Goal: Information Seeking & Learning: Learn about a topic

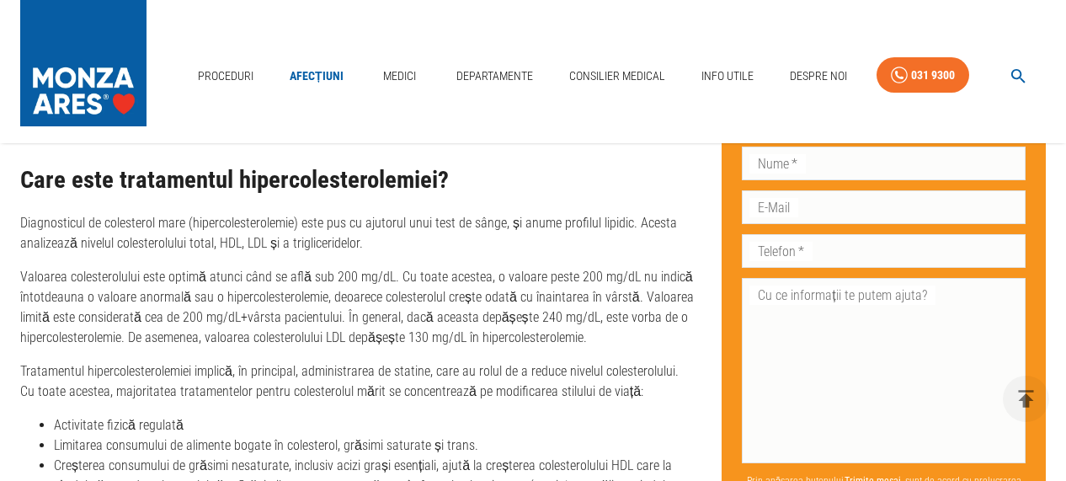
scroll to position [2779, 0]
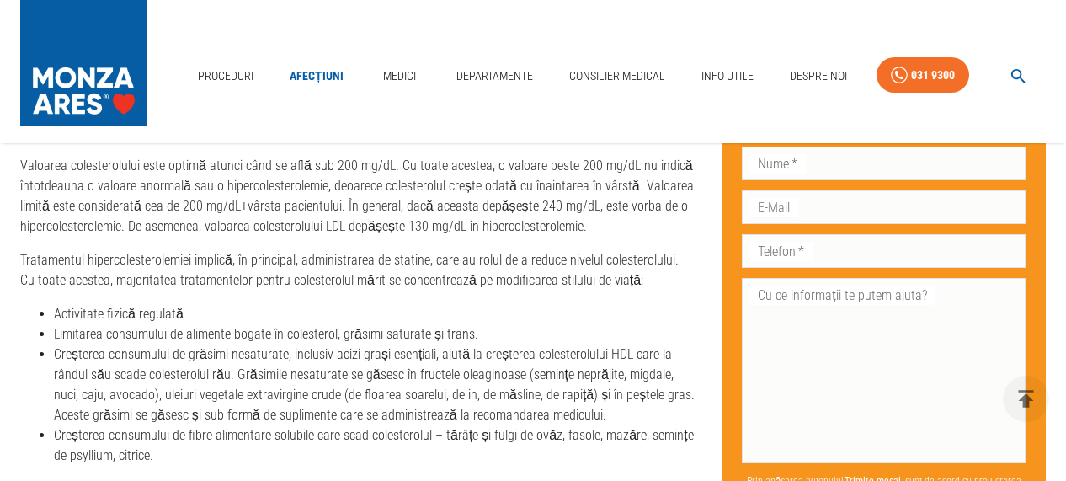
drag, startPoint x: 73, startPoint y: 306, endPoint x: 158, endPoint y: 307, distance: 85.1
copy p "ateroscleroza"
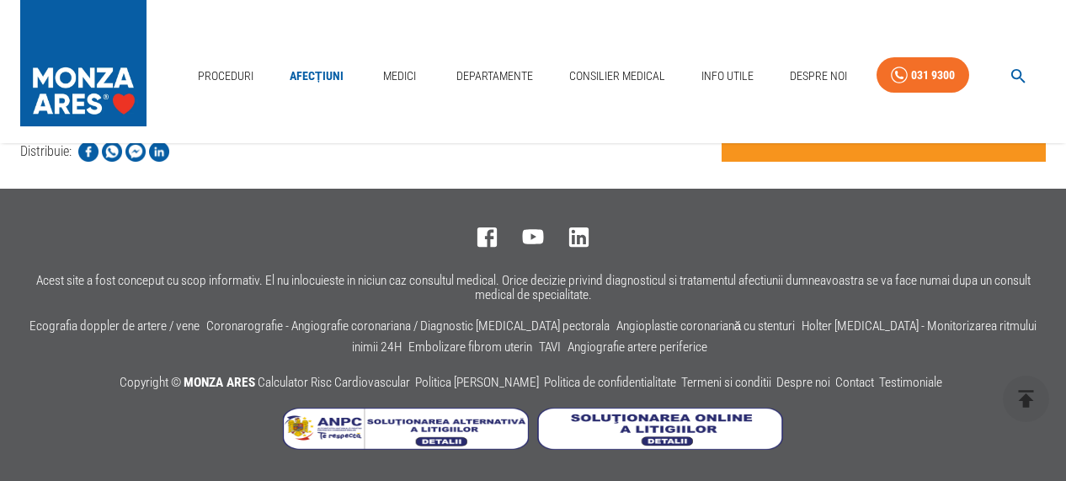
scroll to position [6669, 0]
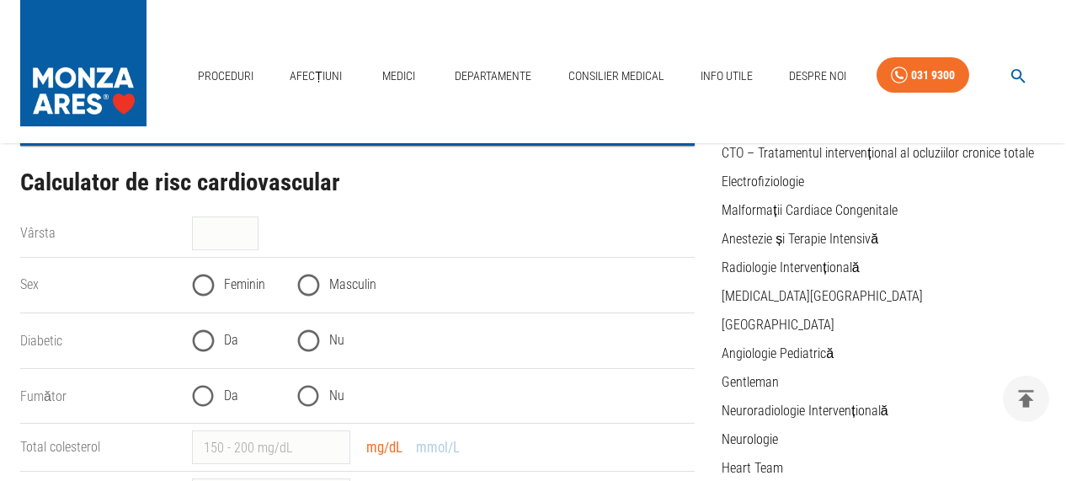
scroll to position [333, 0]
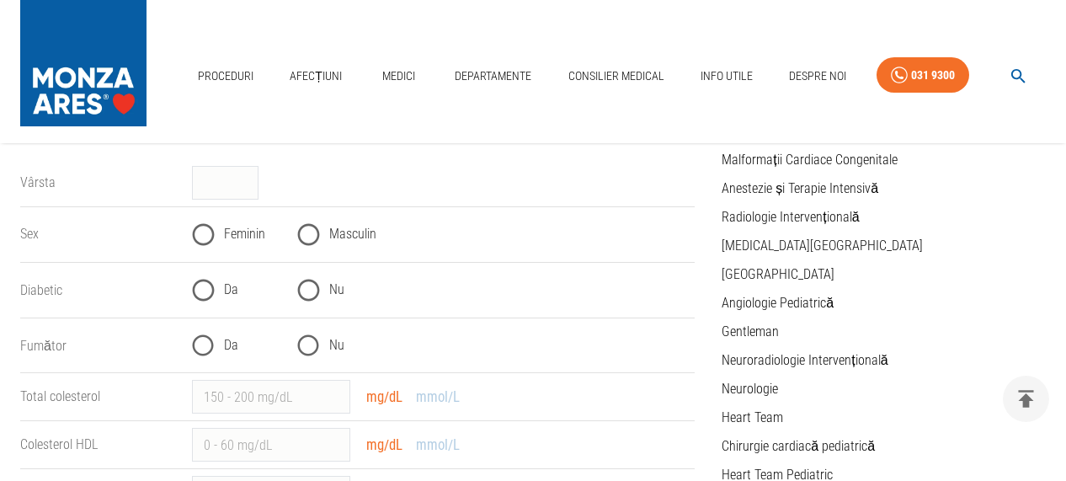
click at [312, 255] on input "Masculin" at bounding box center [308, 234] width 41 height 41
radio input "true"
click at [304, 311] on input "Nu" at bounding box center [308, 289] width 41 height 41
radio input "true"
click at [208, 366] on input "Da" at bounding box center [203, 345] width 41 height 41
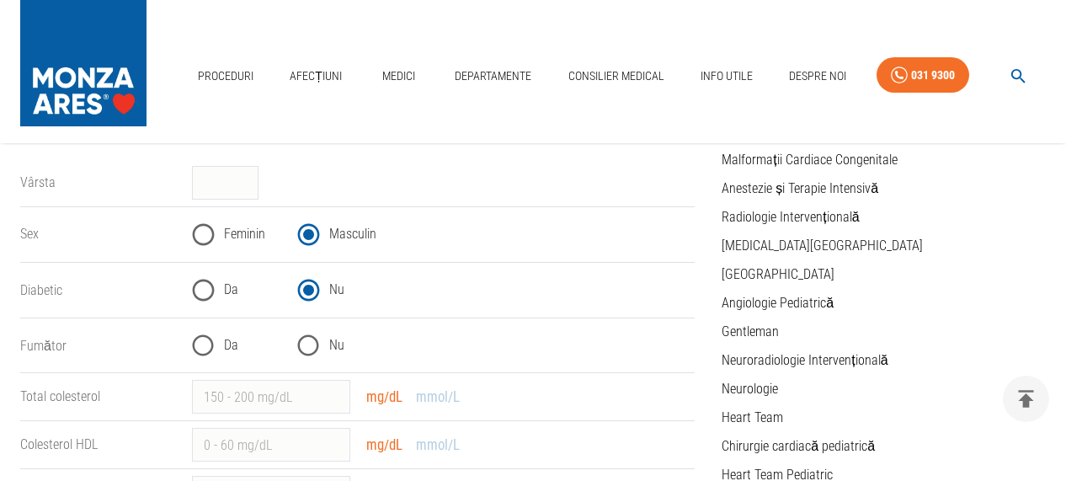
radio input "true"
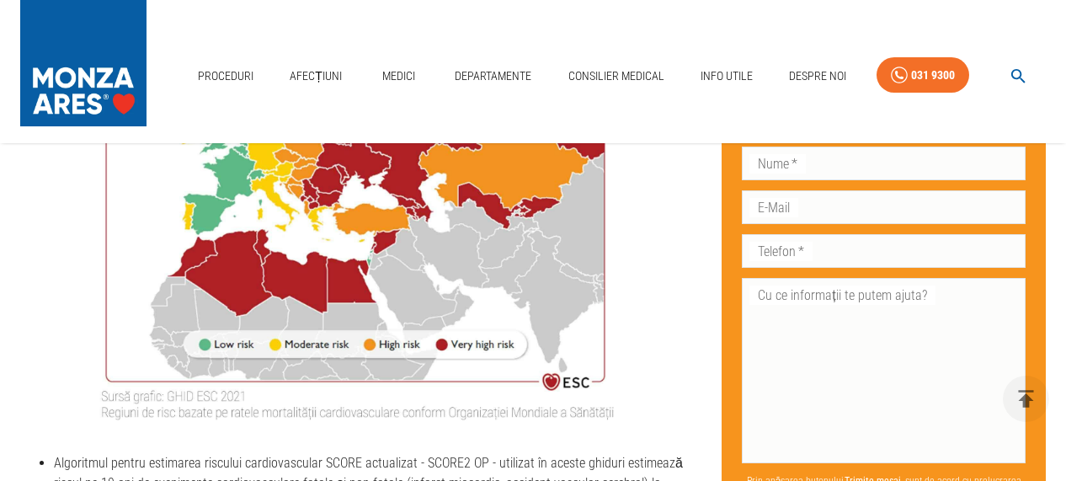
scroll to position [1112, 0]
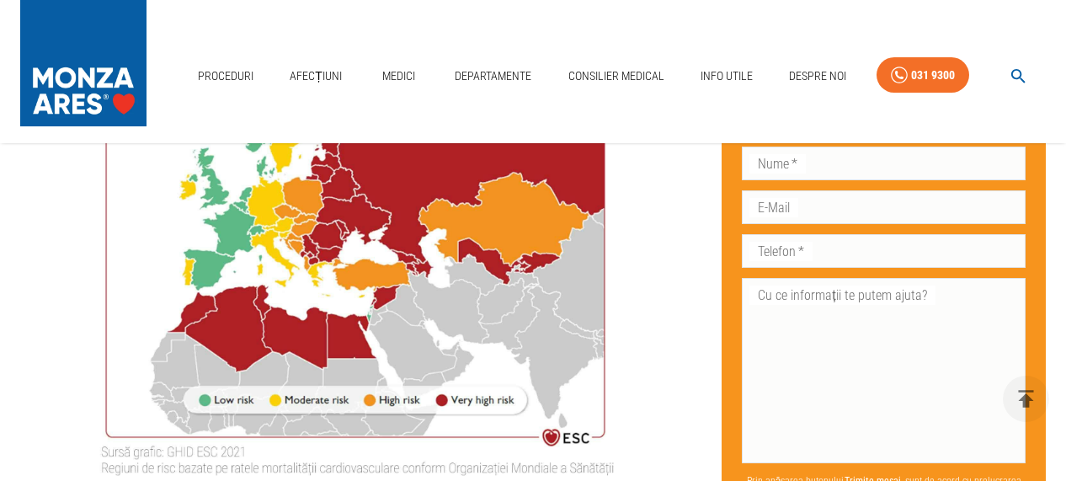
drag, startPoint x: 499, startPoint y: 301, endPoint x: 279, endPoint y: 302, distance: 220.6
click at [279, 303] on img at bounding box center [357, 241] width 674 height 482
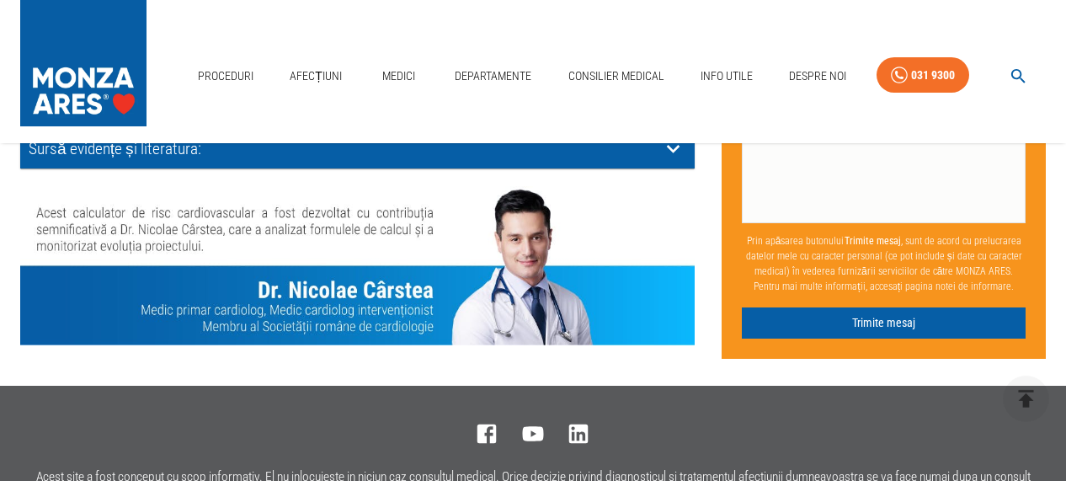
scroll to position [2001, 0]
